Goal: Transaction & Acquisition: Book appointment/travel/reservation

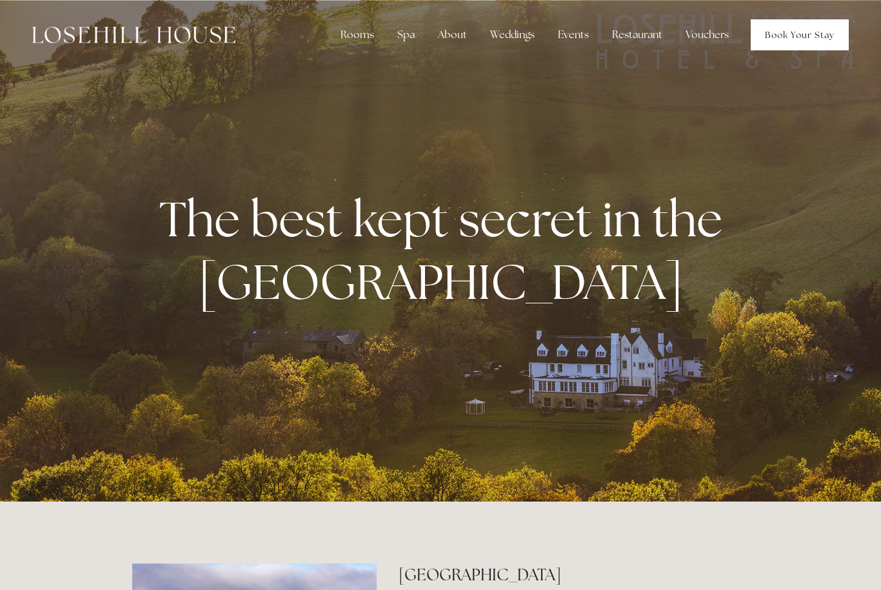
click at [765, 26] on link "Book Your Stay" at bounding box center [800, 34] width 98 height 31
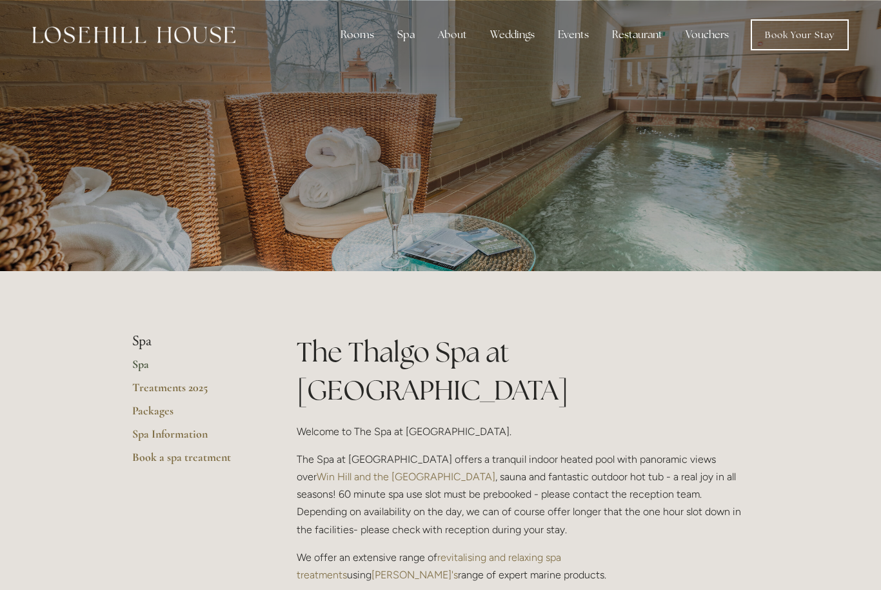
click at [366, 33] on div "Rooms" at bounding box center [357, 35] width 54 height 26
click at [357, 57] on link "Rooms" at bounding box center [358, 63] width 34 height 14
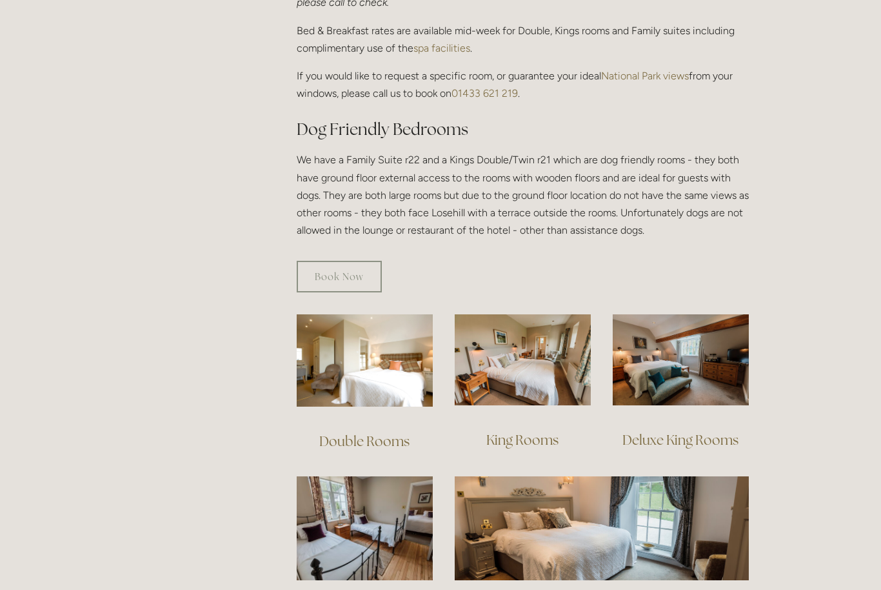
scroll to position [637, 0]
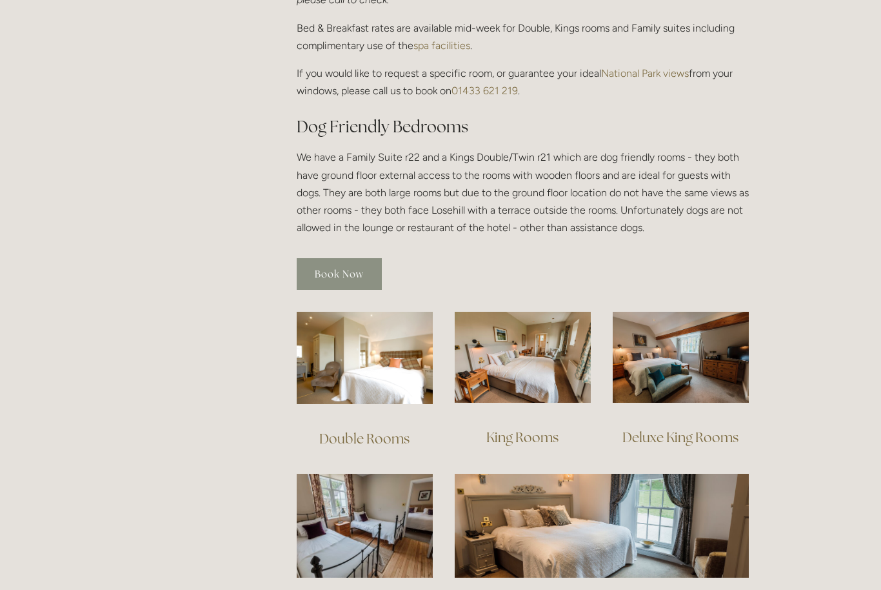
click at [335, 258] on link "Book Now" at bounding box center [339, 274] width 85 height 32
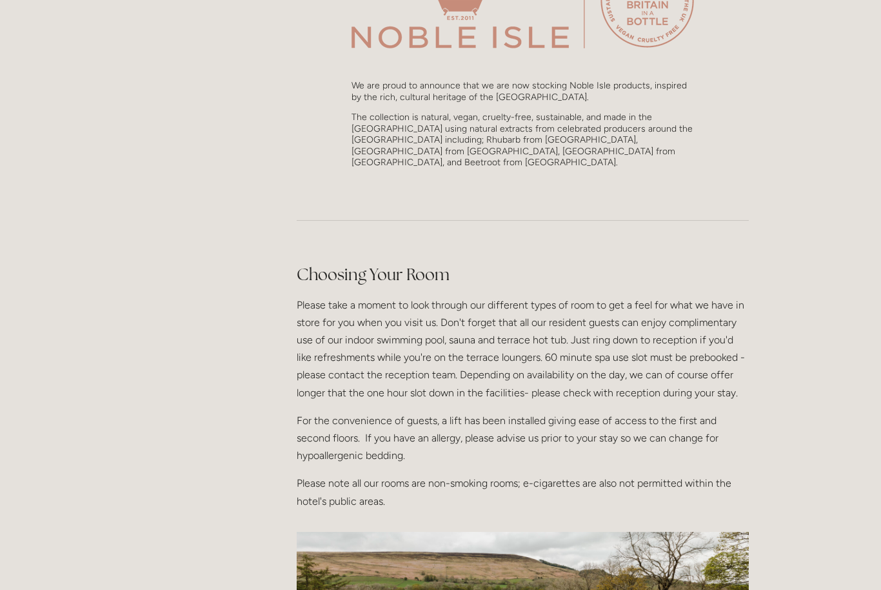
scroll to position [1330, 0]
